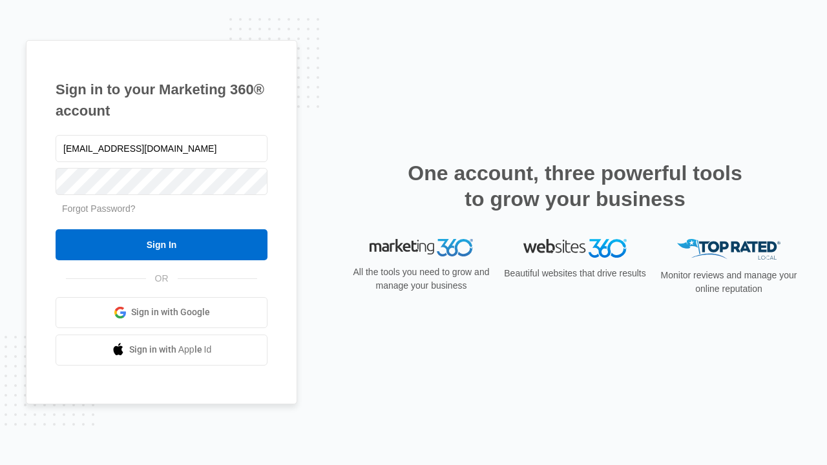
type input "dankie614@gmail.com"
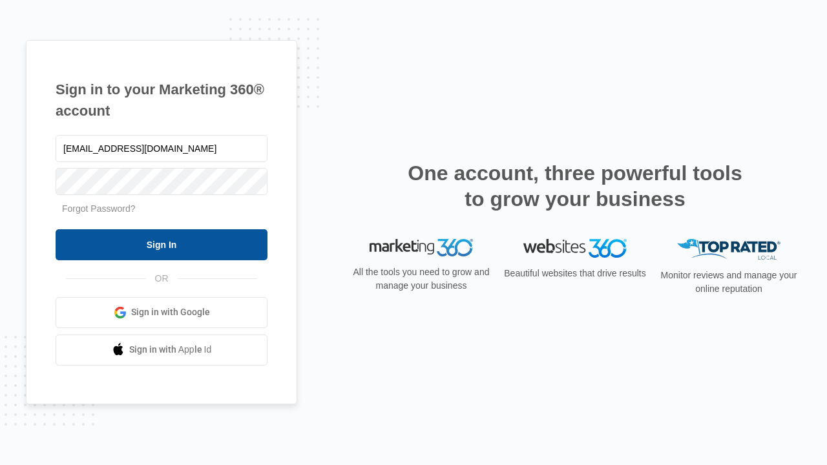
click at [161, 244] on input "Sign In" at bounding box center [162, 244] width 212 height 31
